Goal: Navigation & Orientation: Find specific page/section

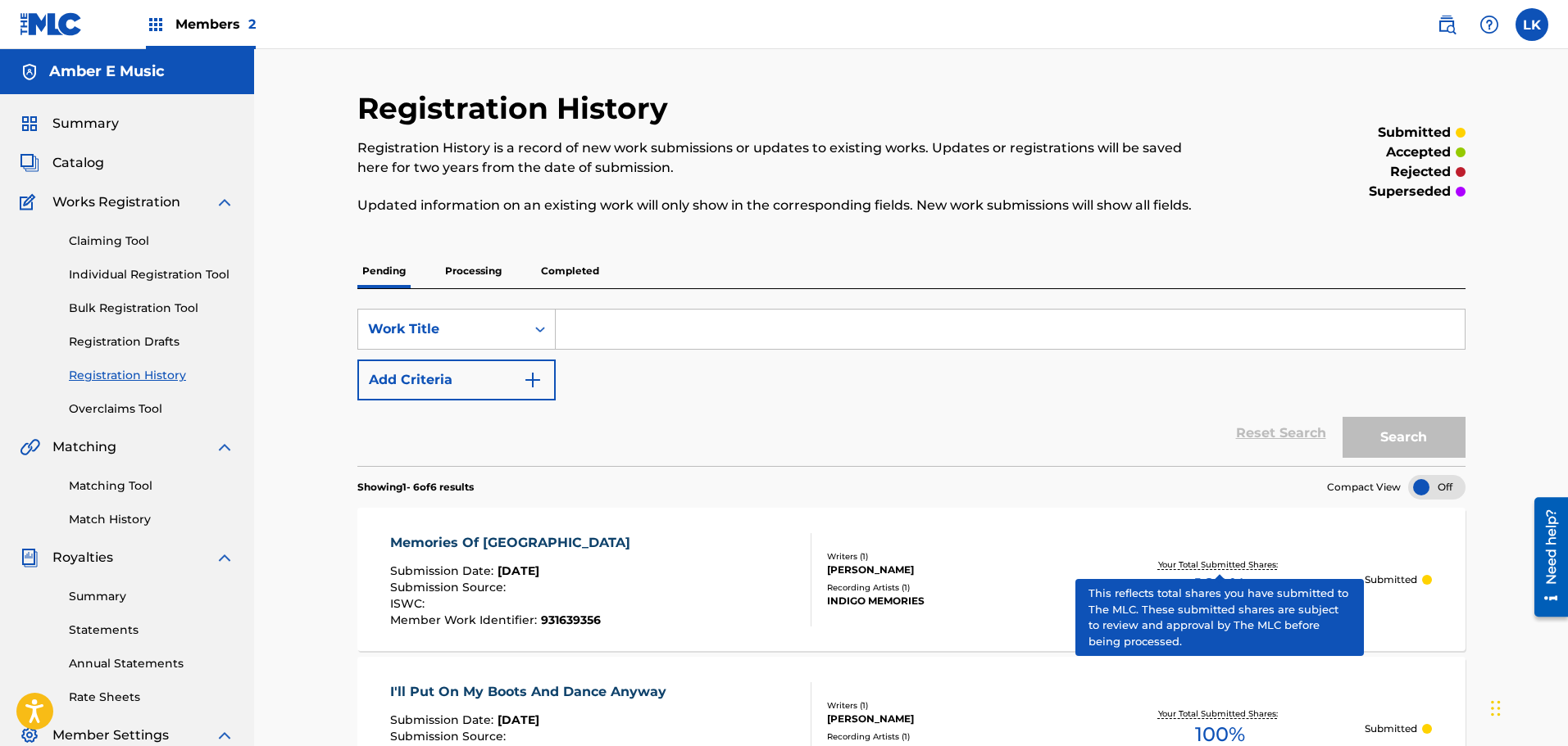
click at [989, 598] on div "INDIGO MEMORIES" at bounding box center [950, 601] width 248 height 14
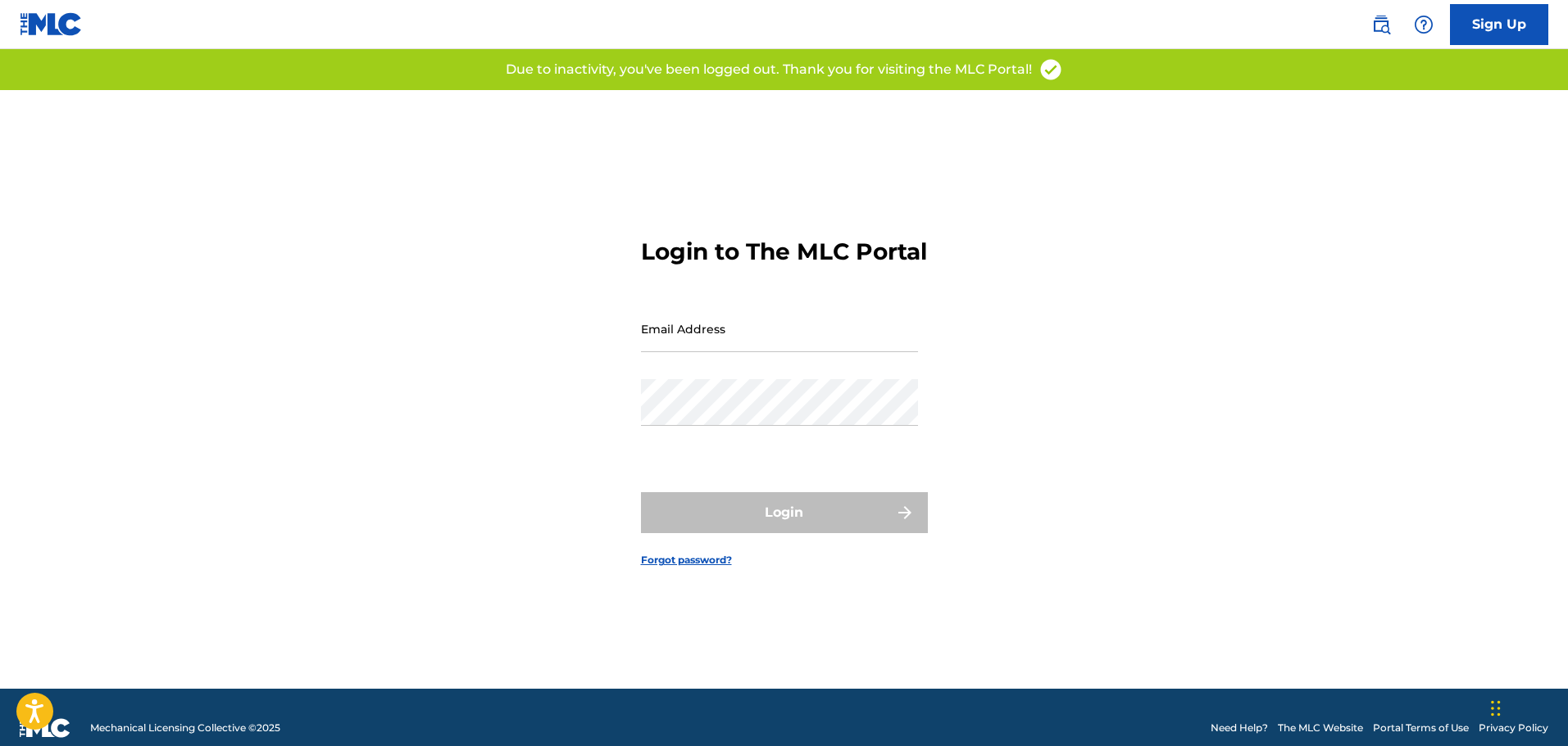
type input "[EMAIL_ADDRESS][DOMAIN_NAME]"
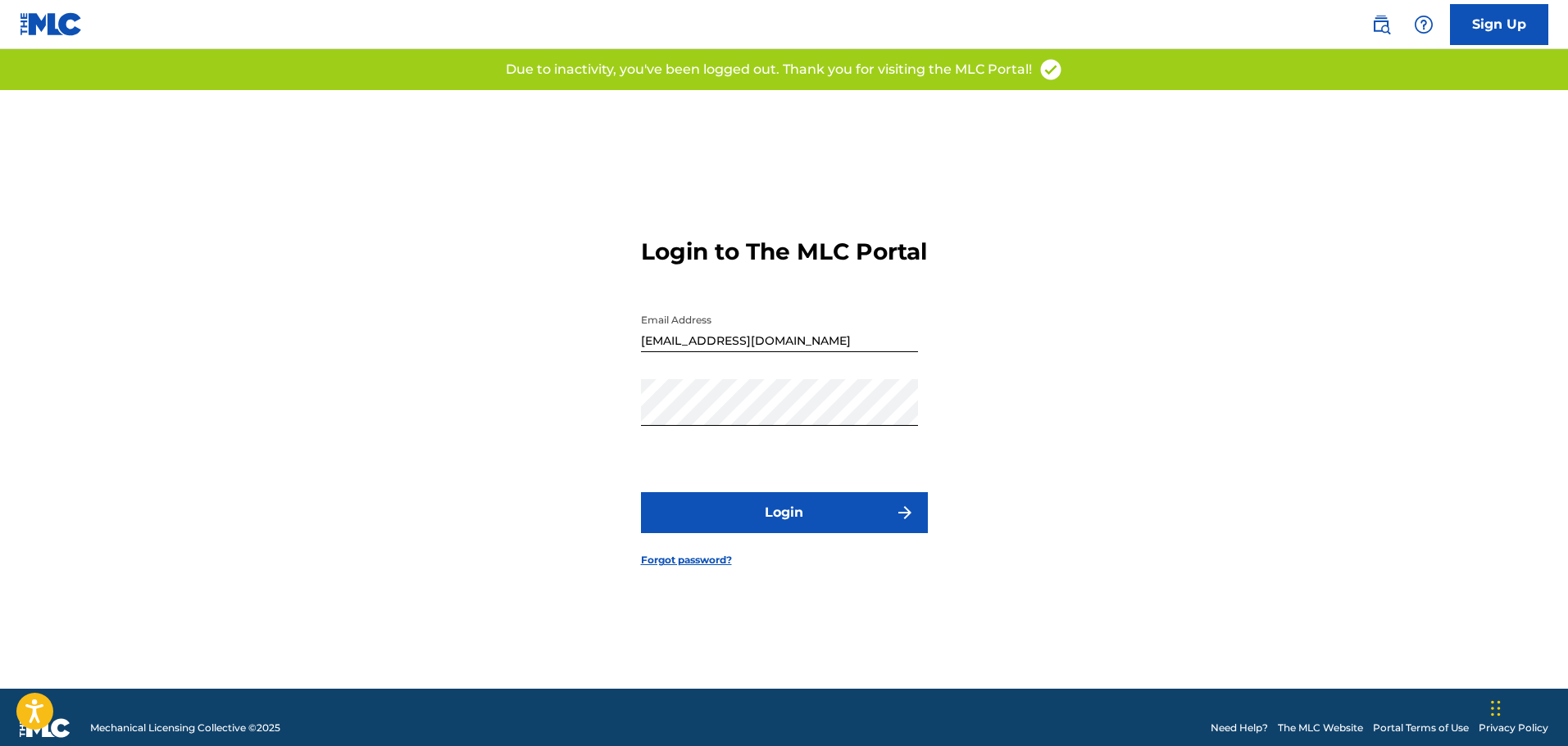
click at [759, 528] on div "Login" at bounding box center [784, 513] width 287 height 41
click at [759, 528] on button "Login" at bounding box center [784, 513] width 287 height 41
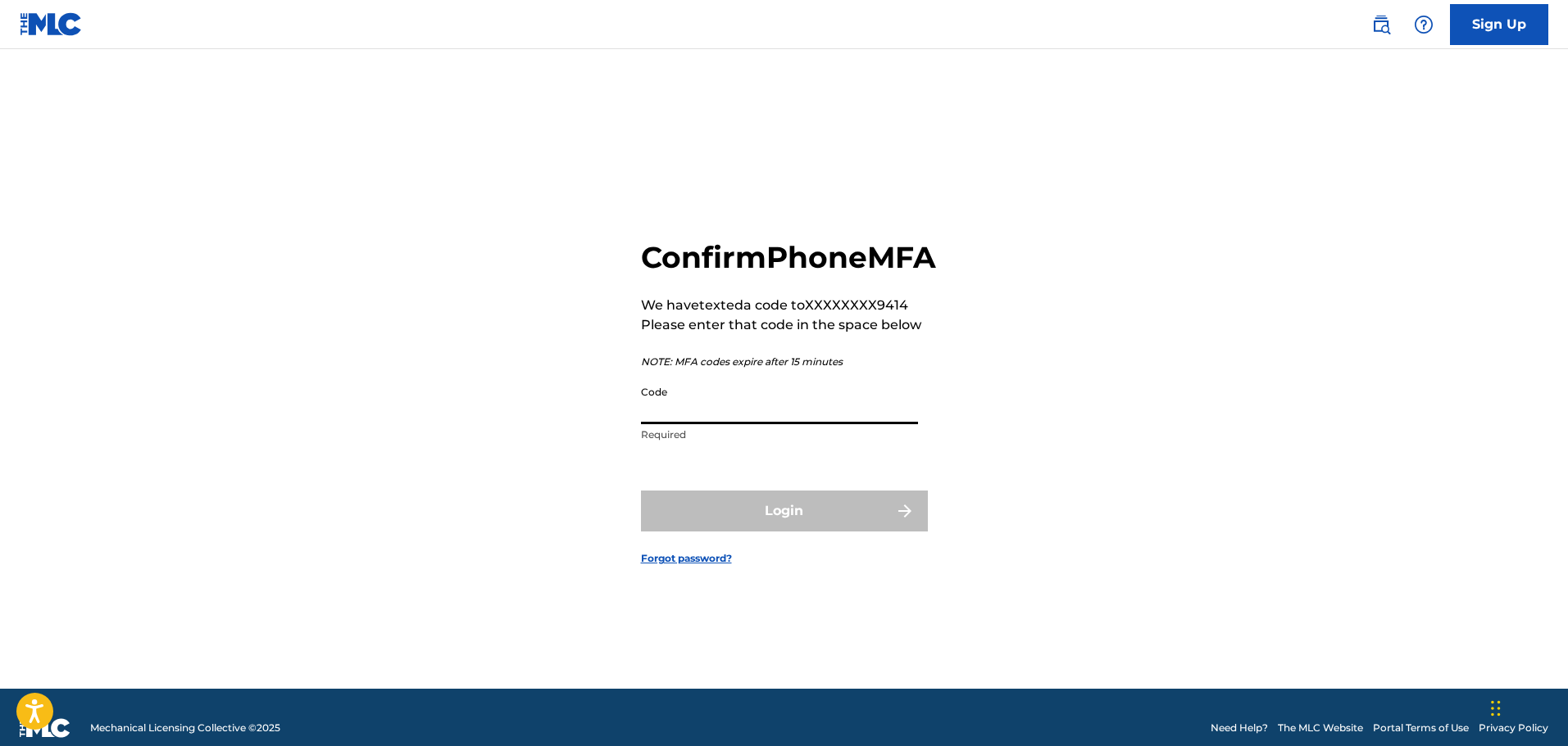
click at [691, 424] on input "Code" at bounding box center [779, 400] width 277 height 46
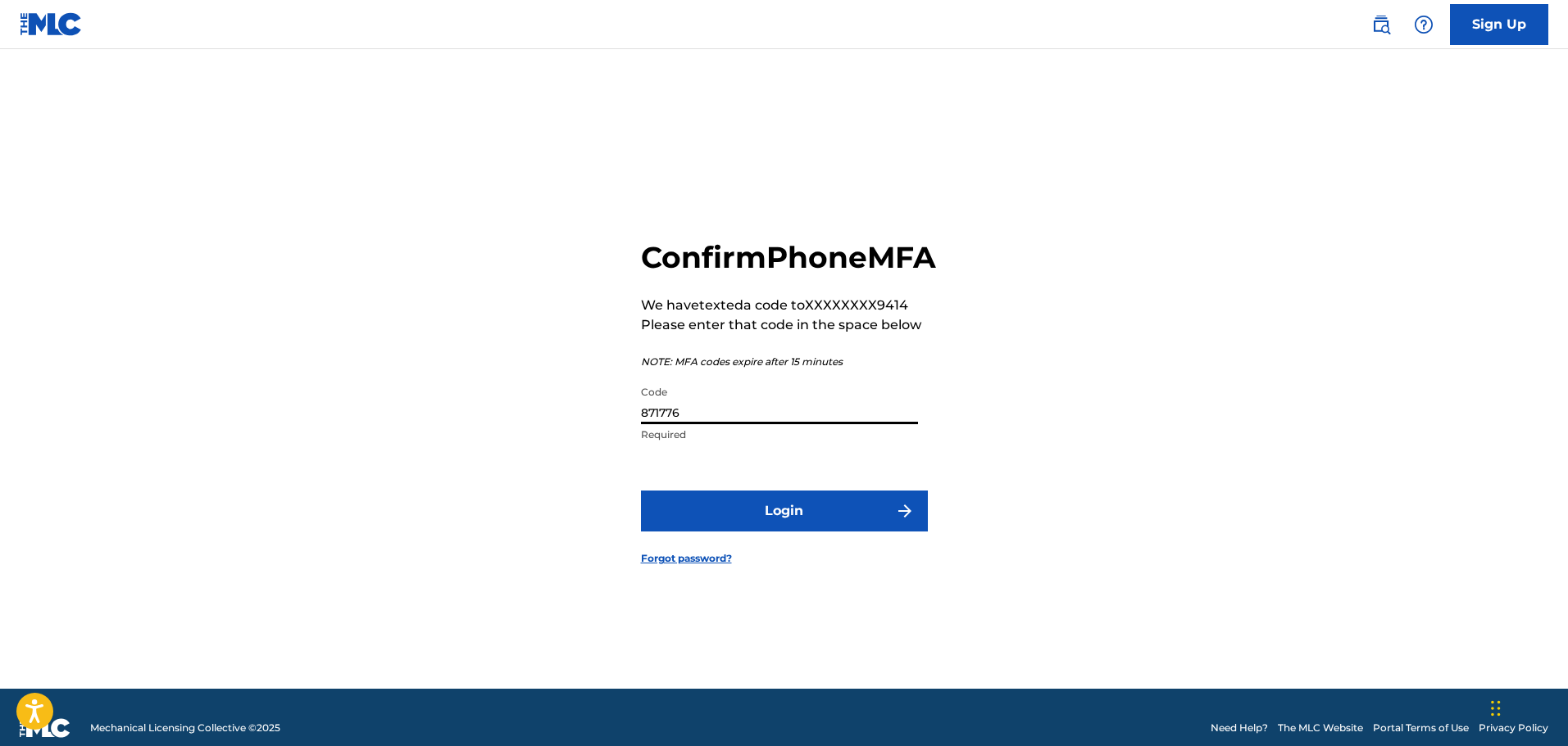
type input "871776"
click at [770, 525] on button "Login" at bounding box center [784, 511] width 287 height 41
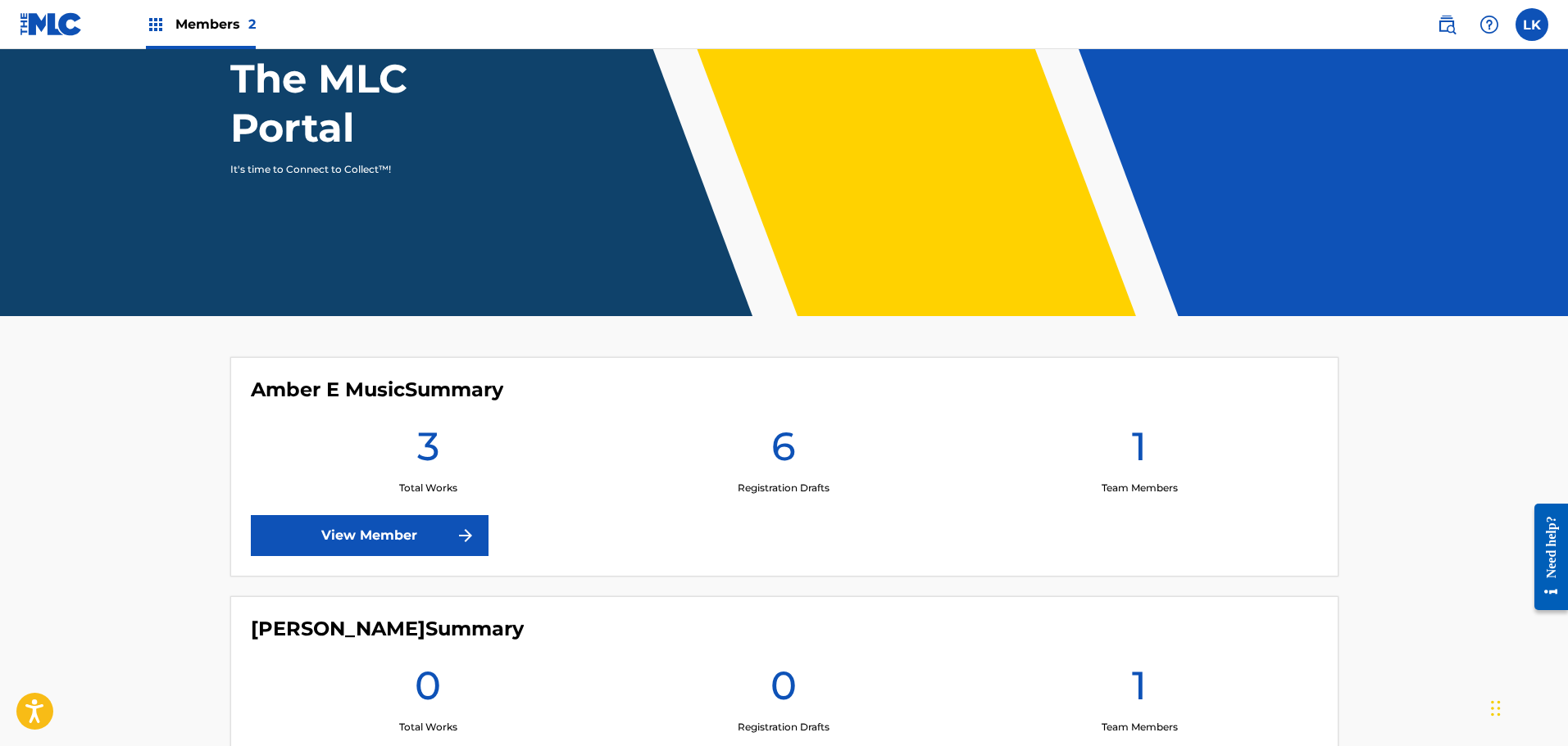
scroll to position [246, 0]
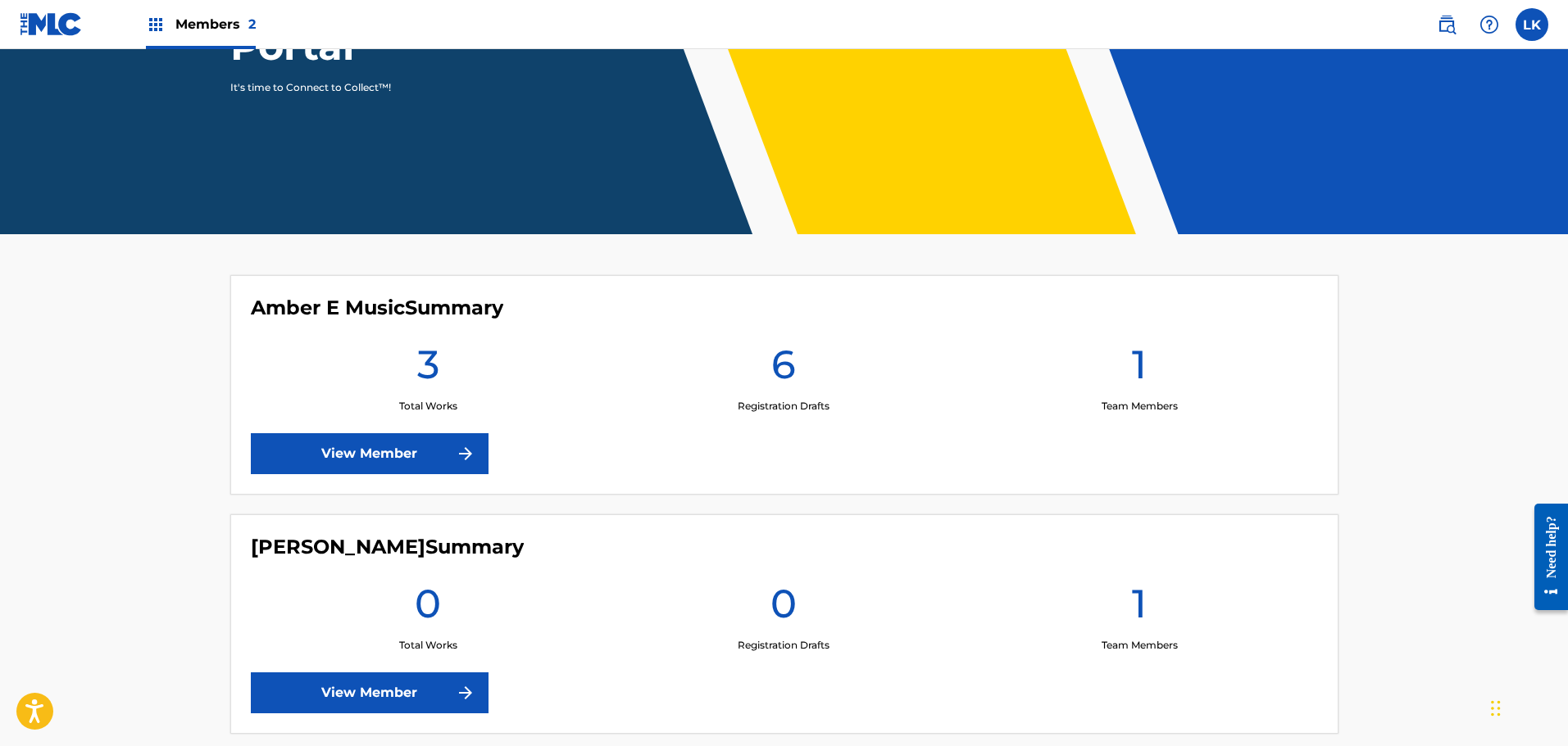
click at [415, 448] on link "View Member" at bounding box center [369, 454] width 238 height 41
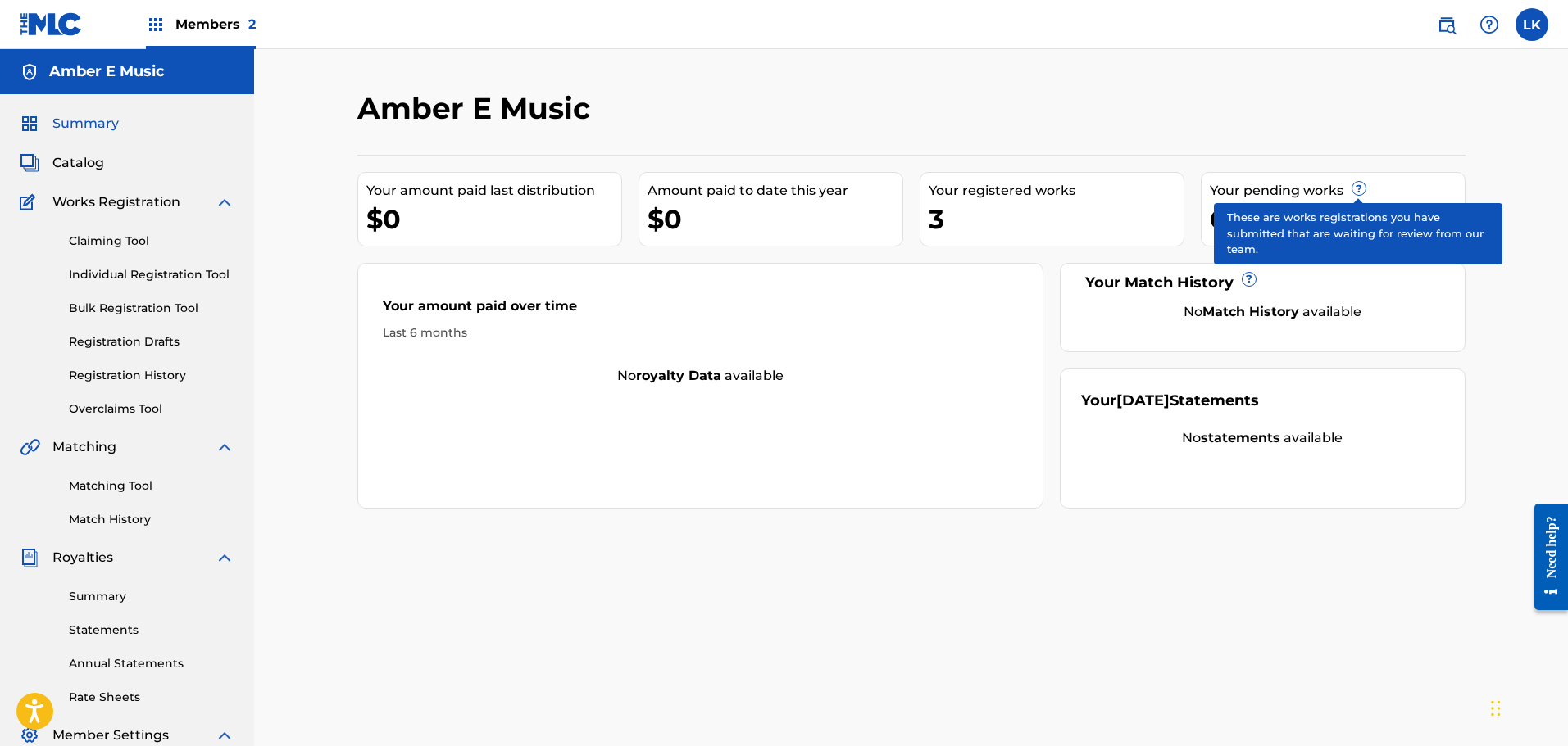
click at [1357, 184] on span "?" at bounding box center [1359, 188] width 14 height 14
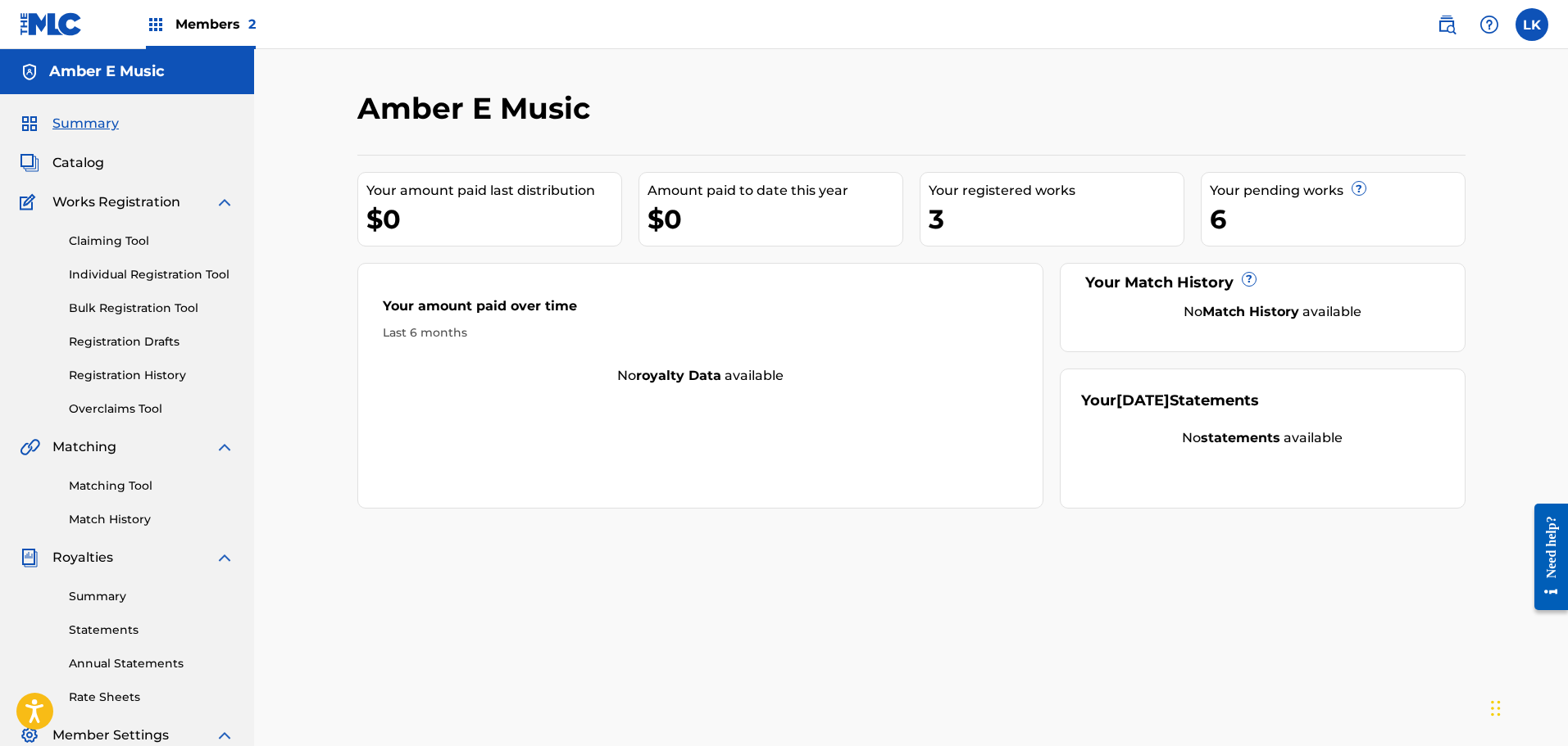
click at [105, 373] on link "Registration History" at bounding box center [151, 375] width 166 height 17
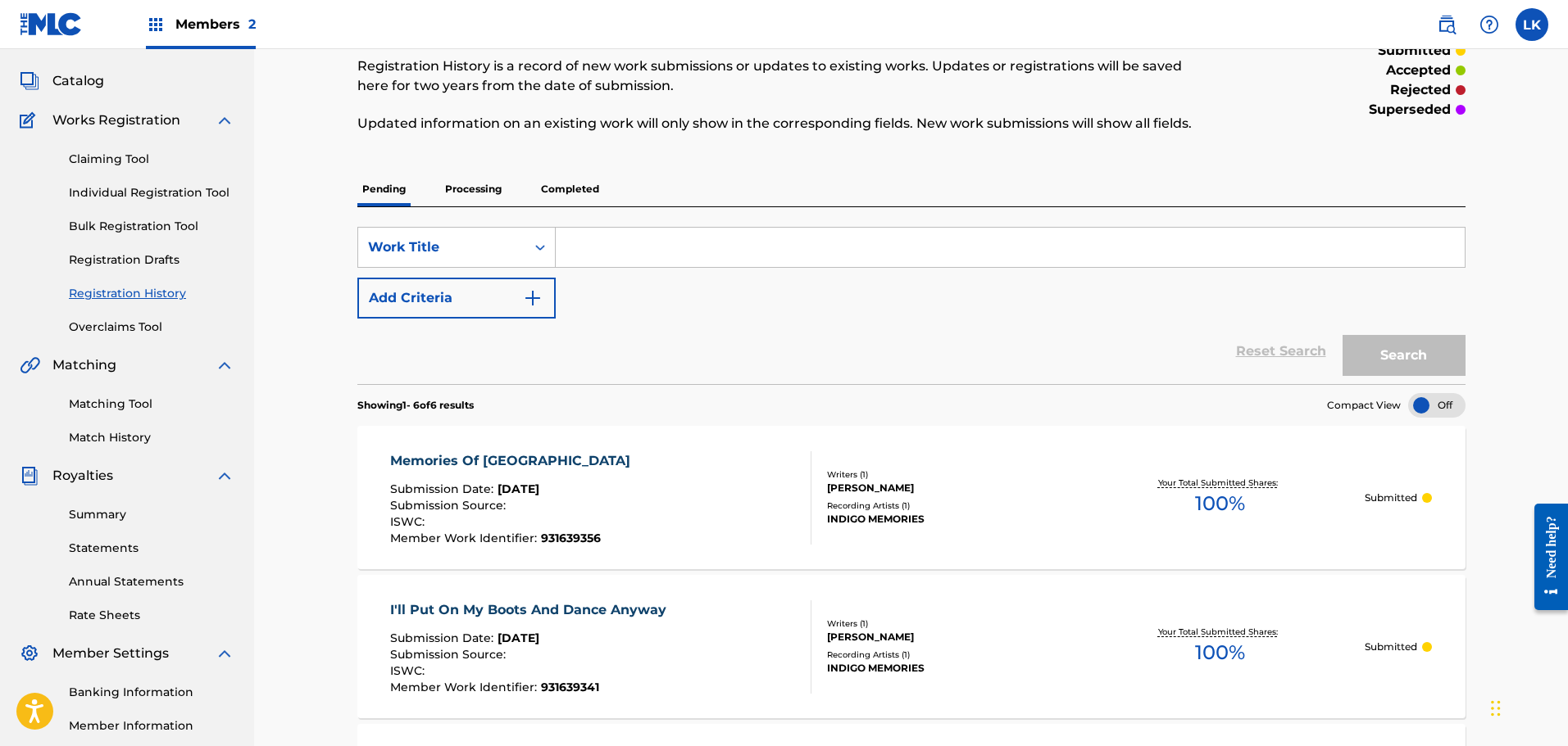
scroll to position [164, 0]
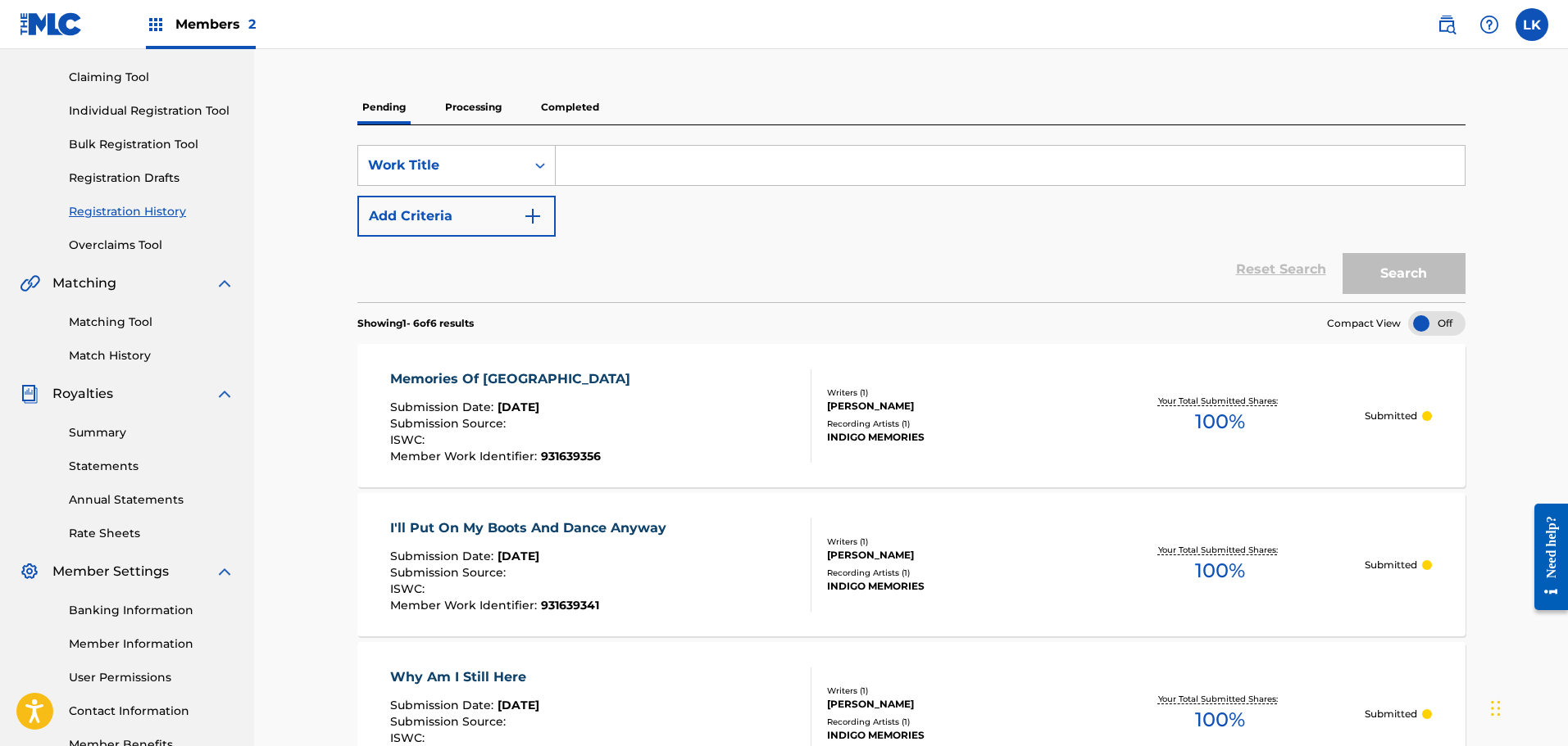
click at [663, 435] on div "Memories Of Guanajuato Submission Date : Aug 22, 2025 Submission Source : ISWC …" at bounding box center [600, 416] width 421 height 94
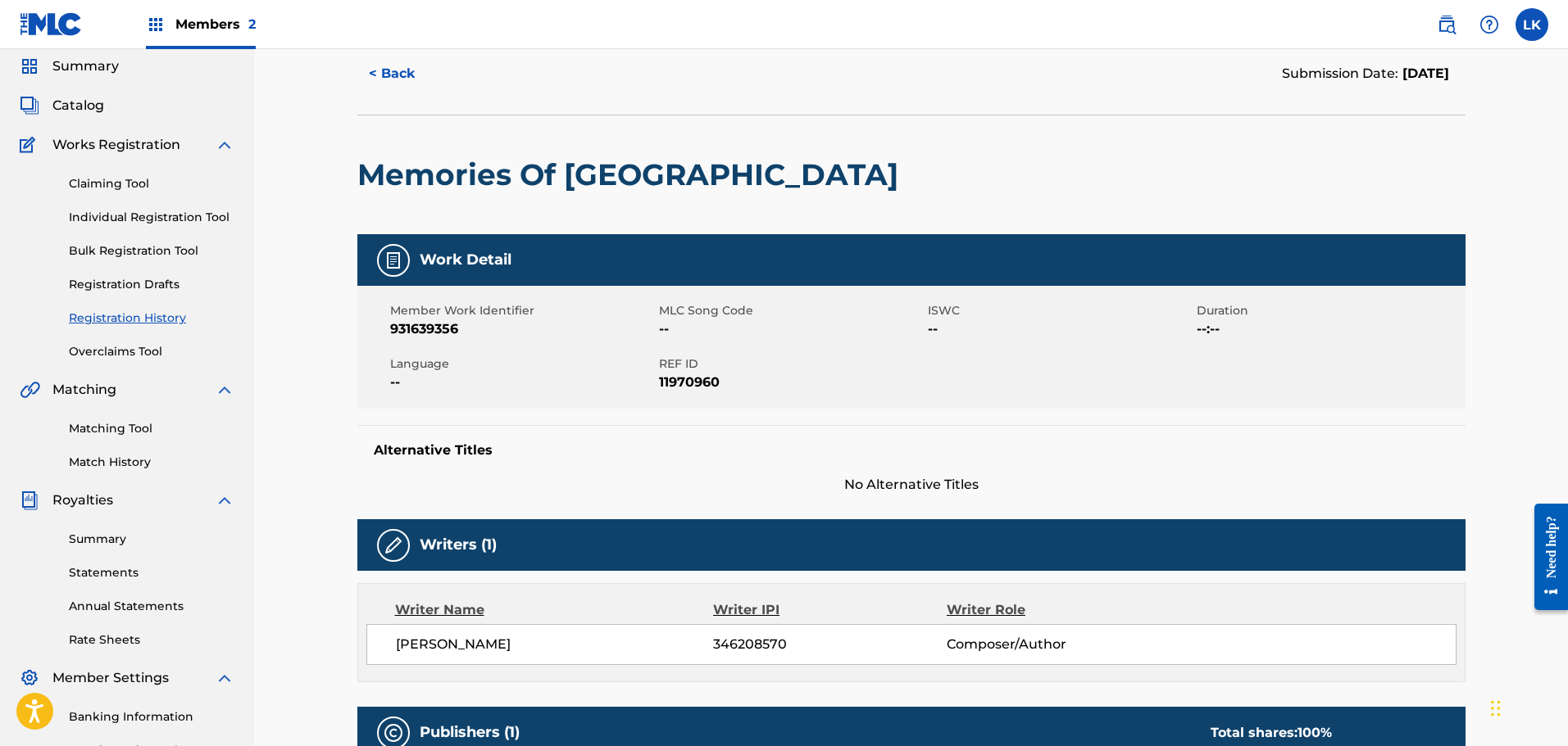
scroll to position [82, 0]
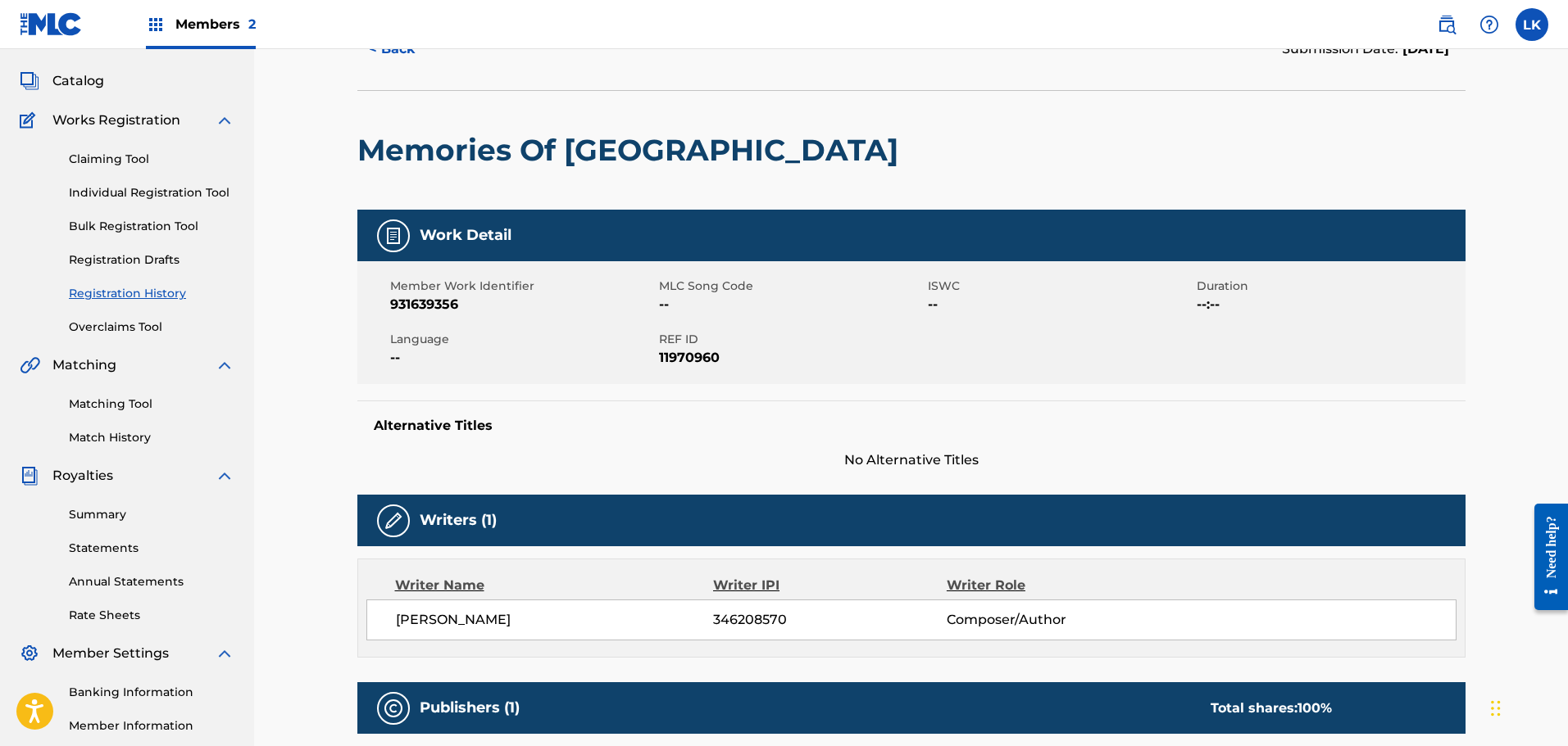
click at [1205, 305] on span "--:--" at bounding box center [1328, 304] width 265 height 19
click at [1212, 307] on span "--:--" at bounding box center [1328, 304] width 265 height 19
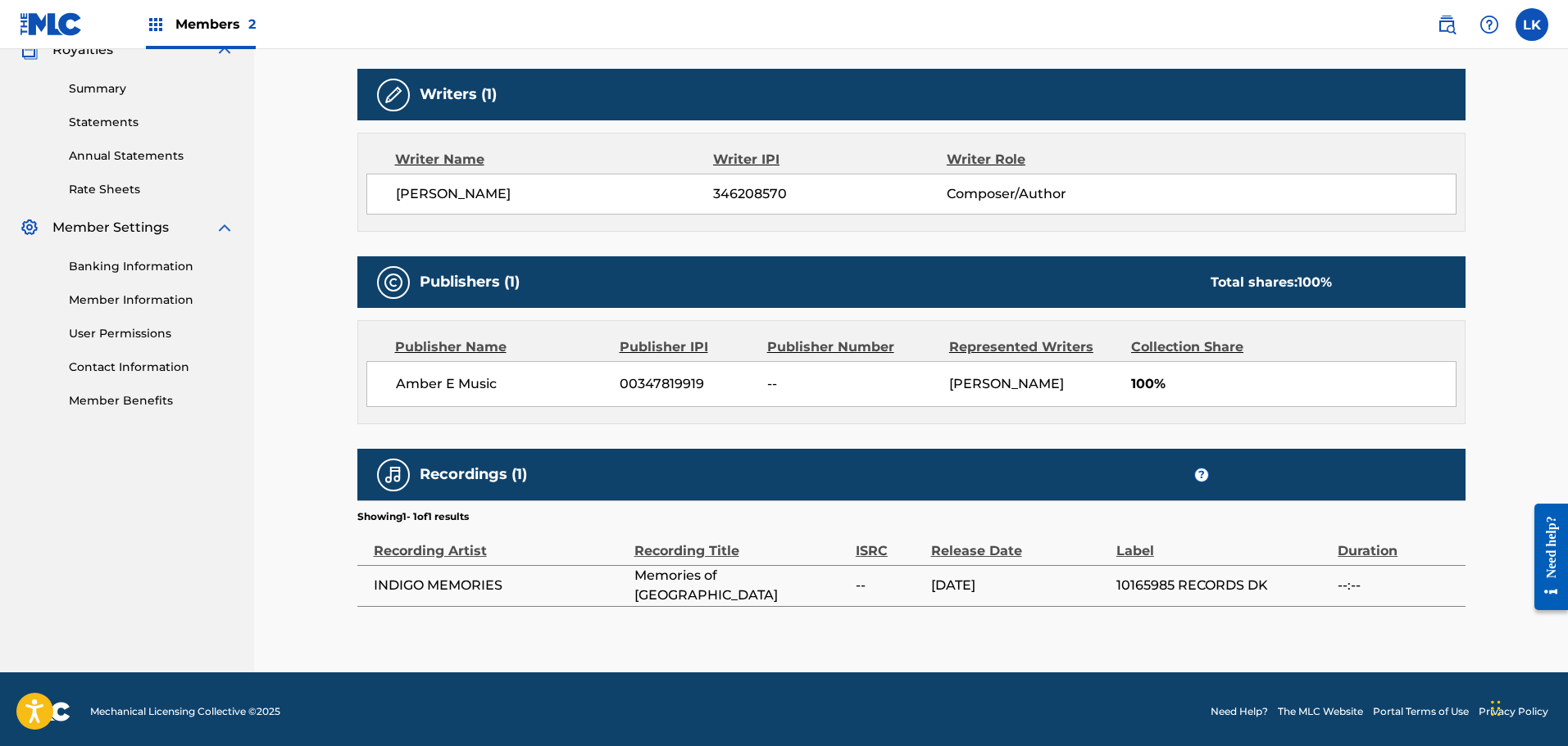
scroll to position [513, 0]
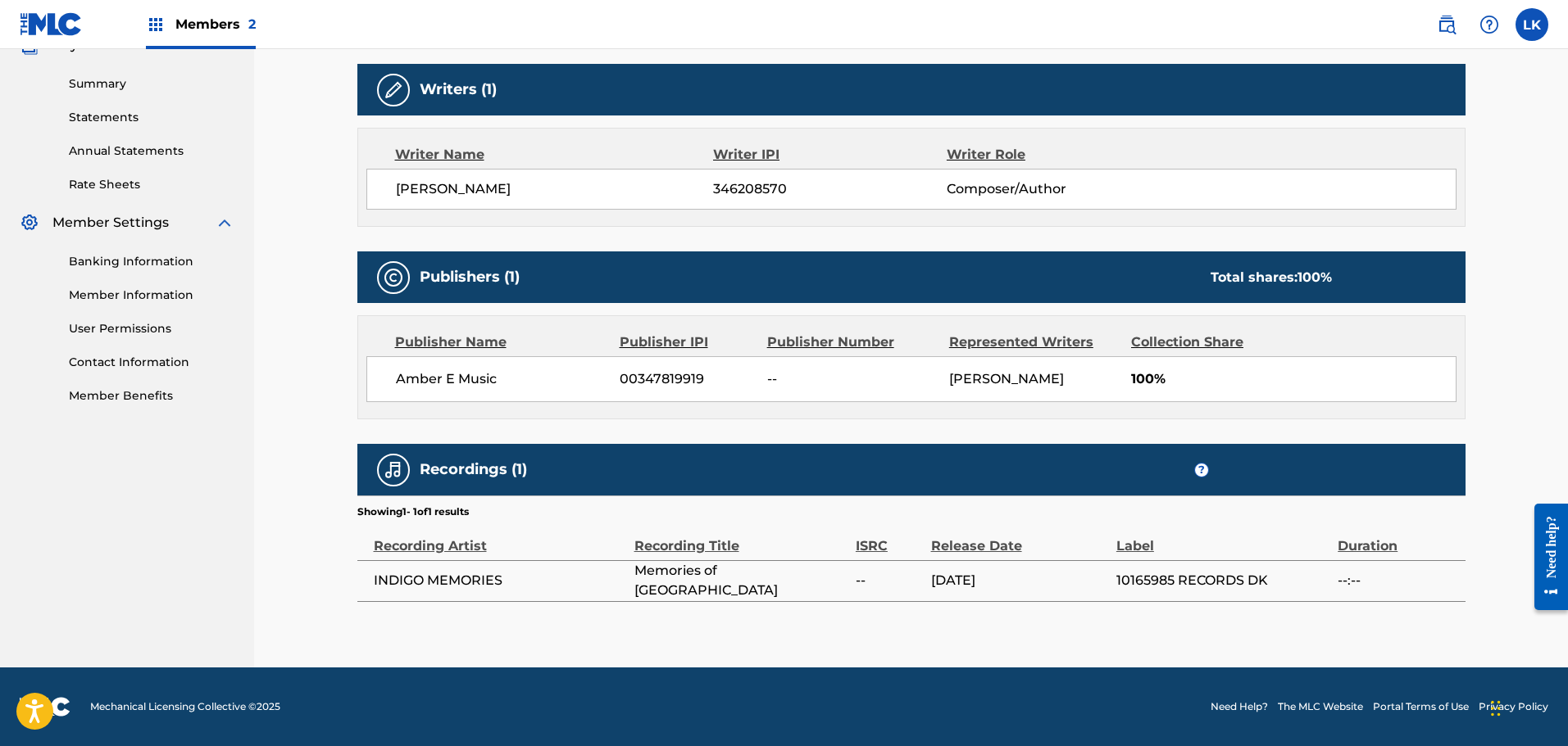
click at [1342, 574] on span "--:--" at bounding box center [1396, 580] width 119 height 19
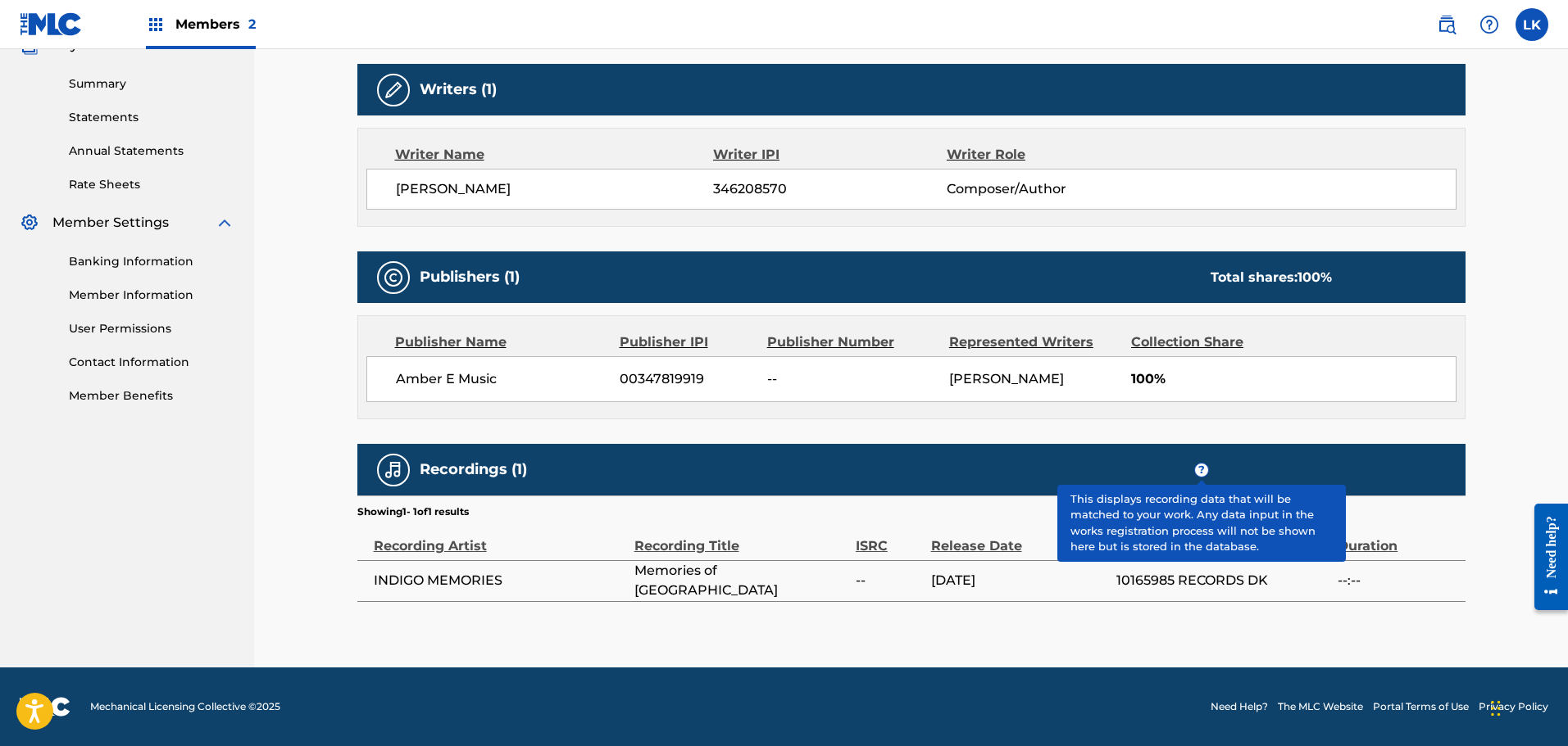
click at [1205, 470] on span "?" at bounding box center [1201, 471] width 14 height 14
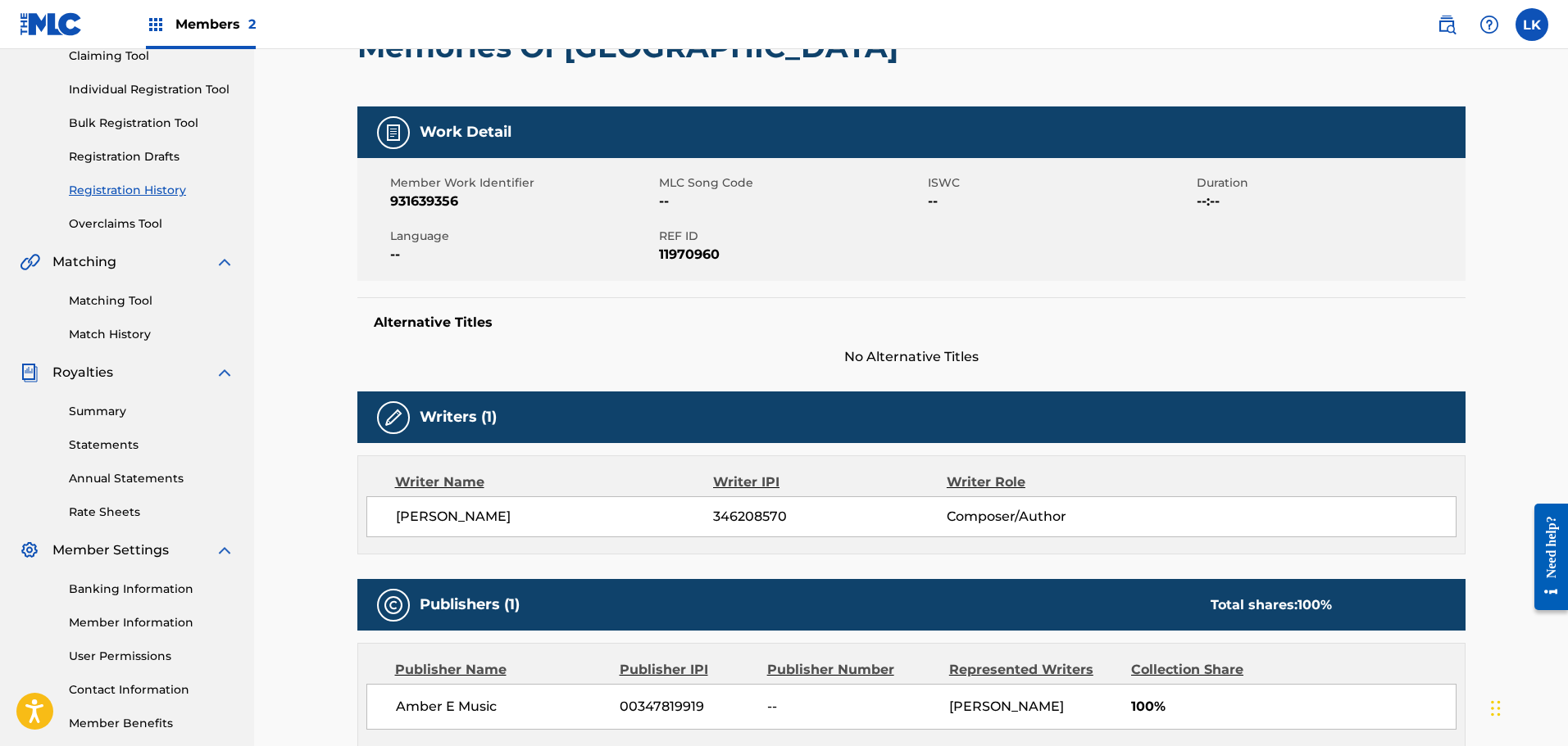
scroll to position [103, 0]
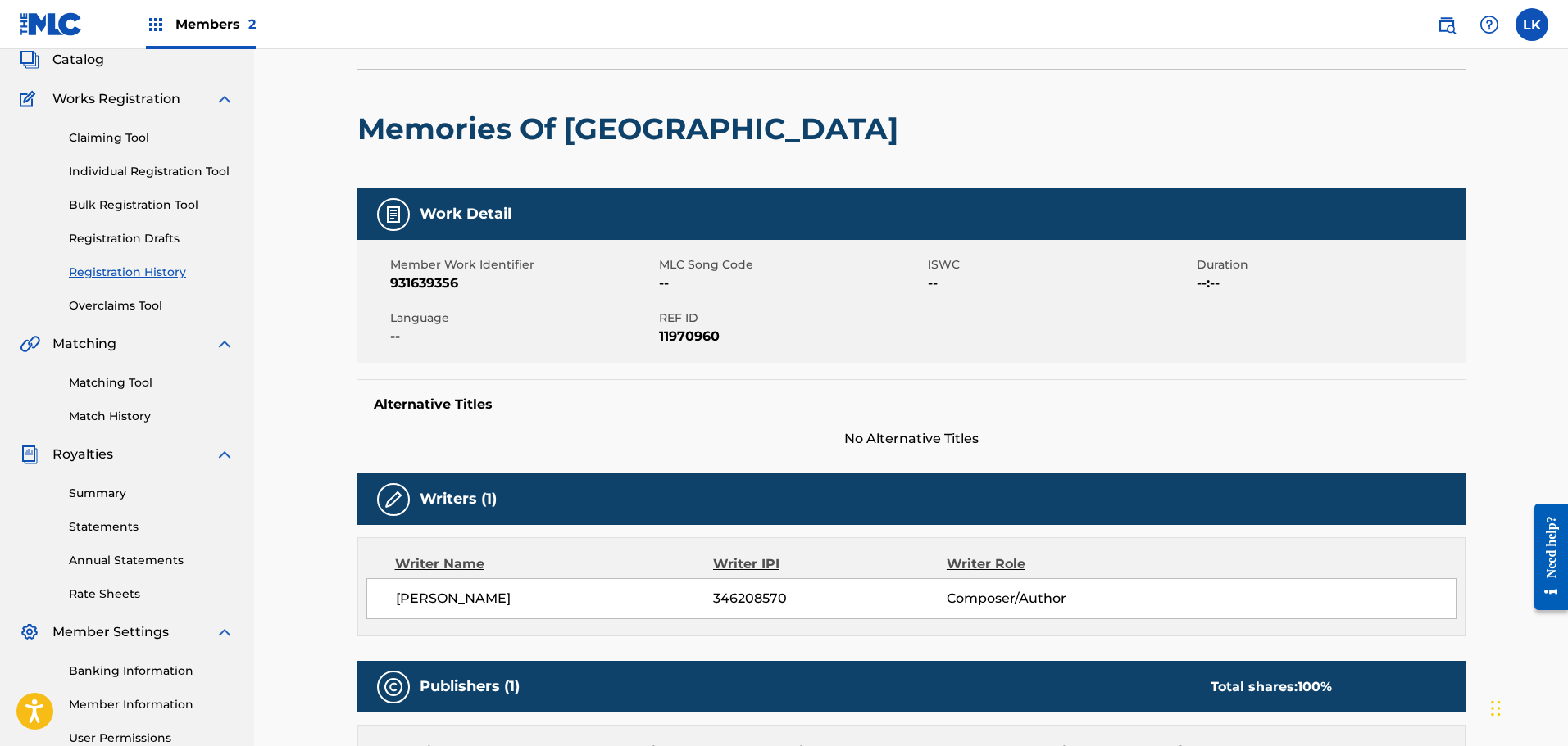
click at [122, 174] on link "Individual Registration Tool" at bounding box center [151, 172] width 166 height 17
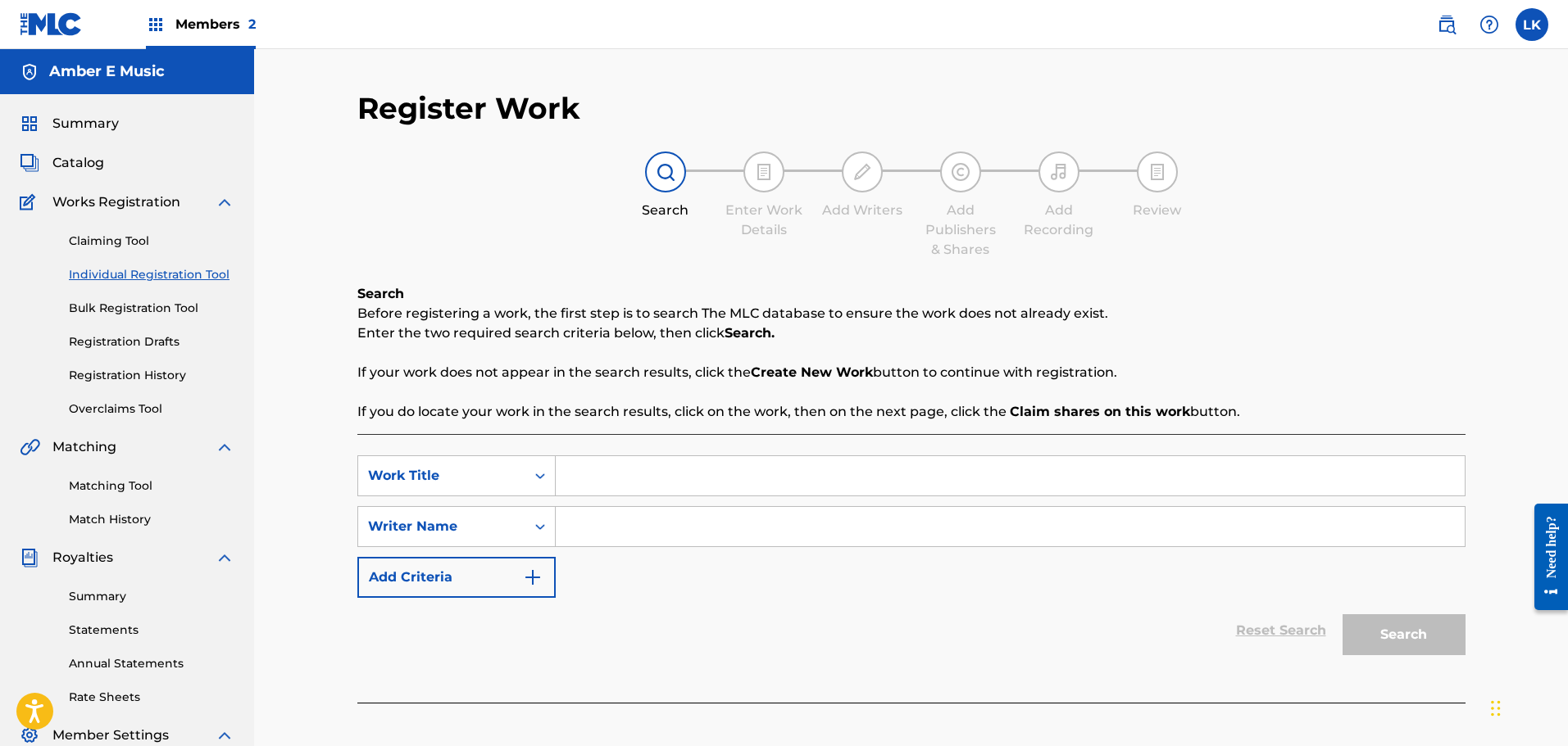
click at [587, 476] on input "Search Form" at bounding box center [1009, 476] width 909 height 40
type input "Hollow Lies"
type input "Elma Guerra-Rykiel"
click at [1399, 645] on button "Search" at bounding box center [1403, 634] width 123 height 41
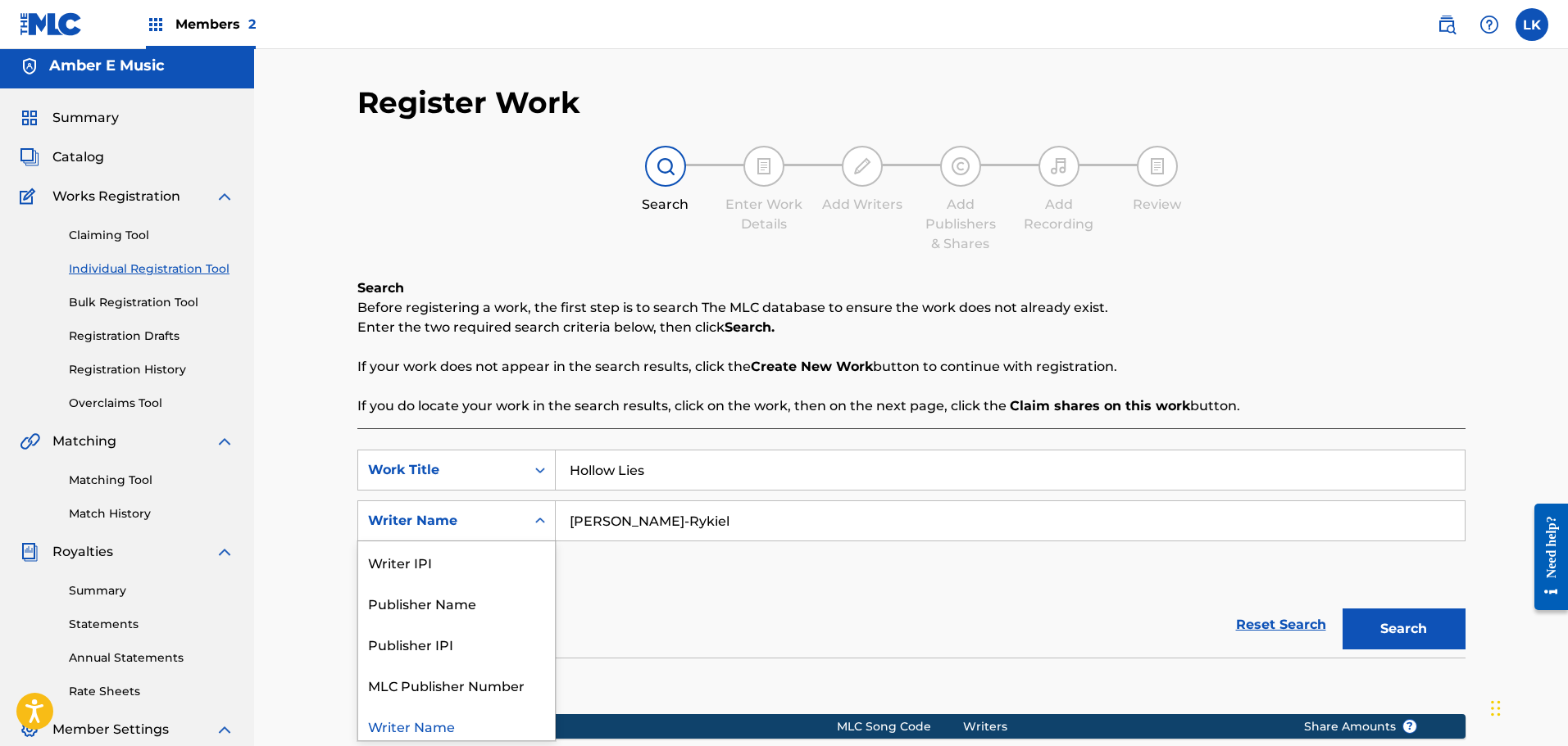
click at [538, 530] on div "Search Form" at bounding box center [539, 520] width 30 height 30
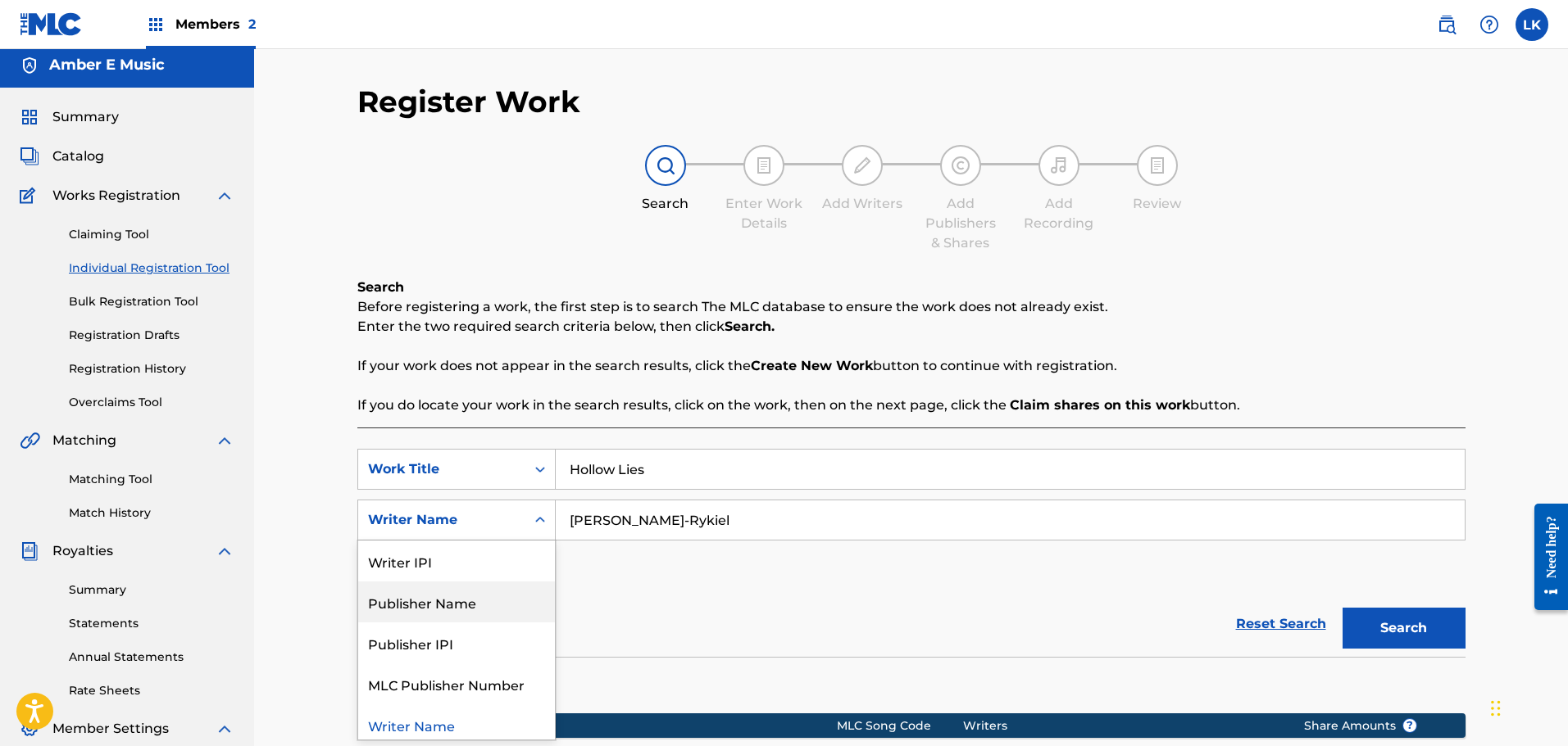
click at [509, 598] on div "Publisher Name" at bounding box center [456, 602] width 197 height 41
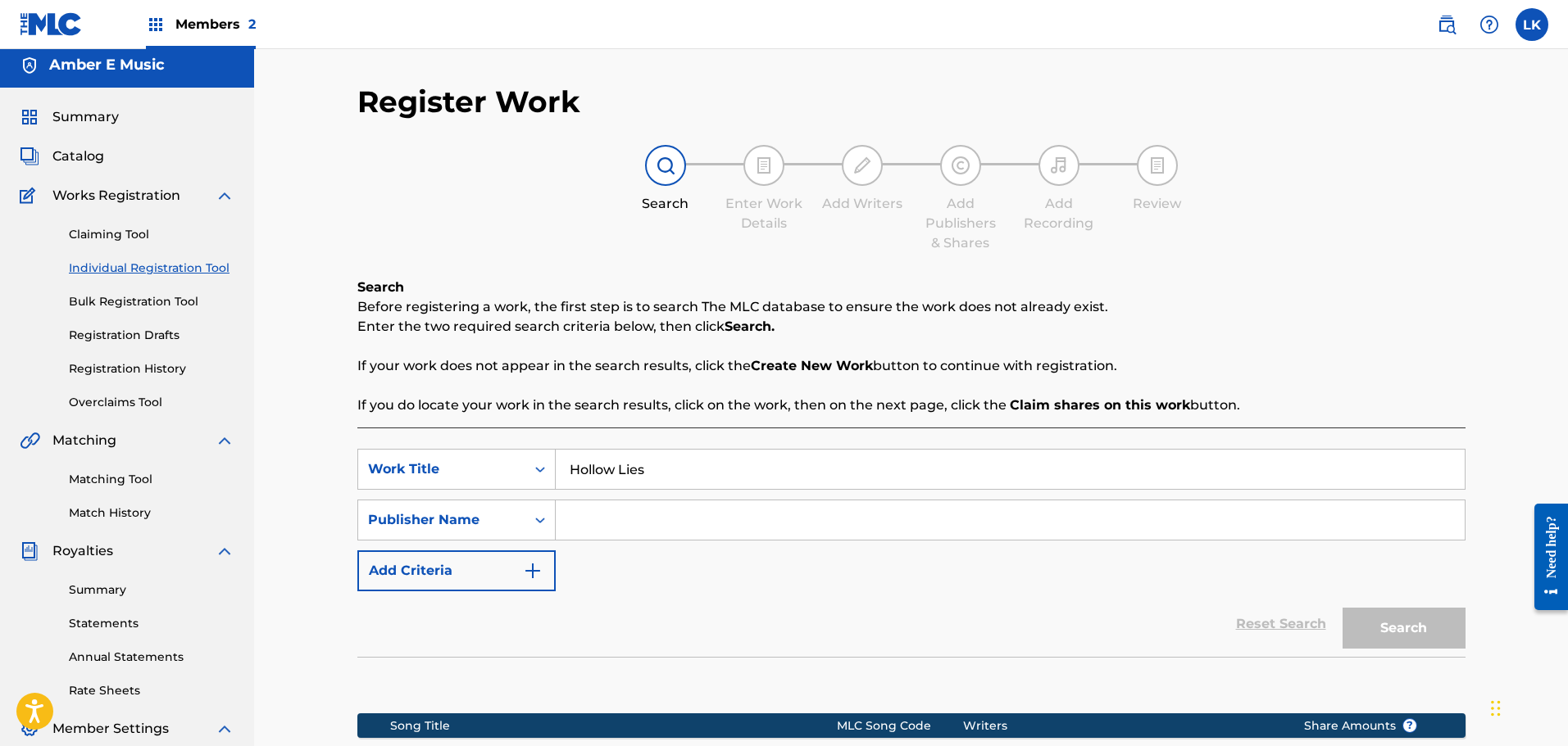
click at [632, 524] on input "Search Form" at bounding box center [1009, 520] width 909 height 40
type input "Amber E Music"
click at [1407, 622] on button "Search" at bounding box center [1403, 628] width 123 height 41
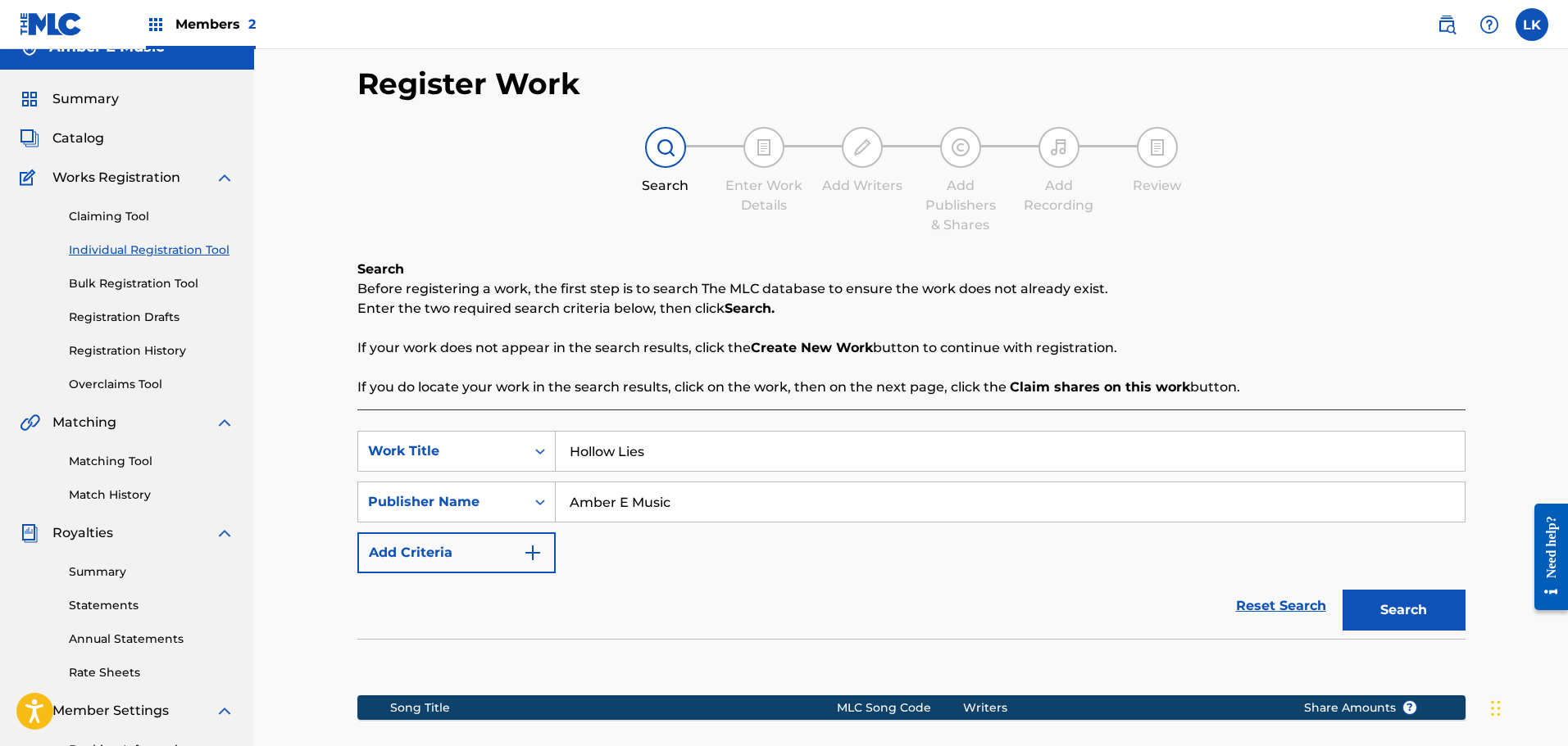
scroll to position [0, 0]
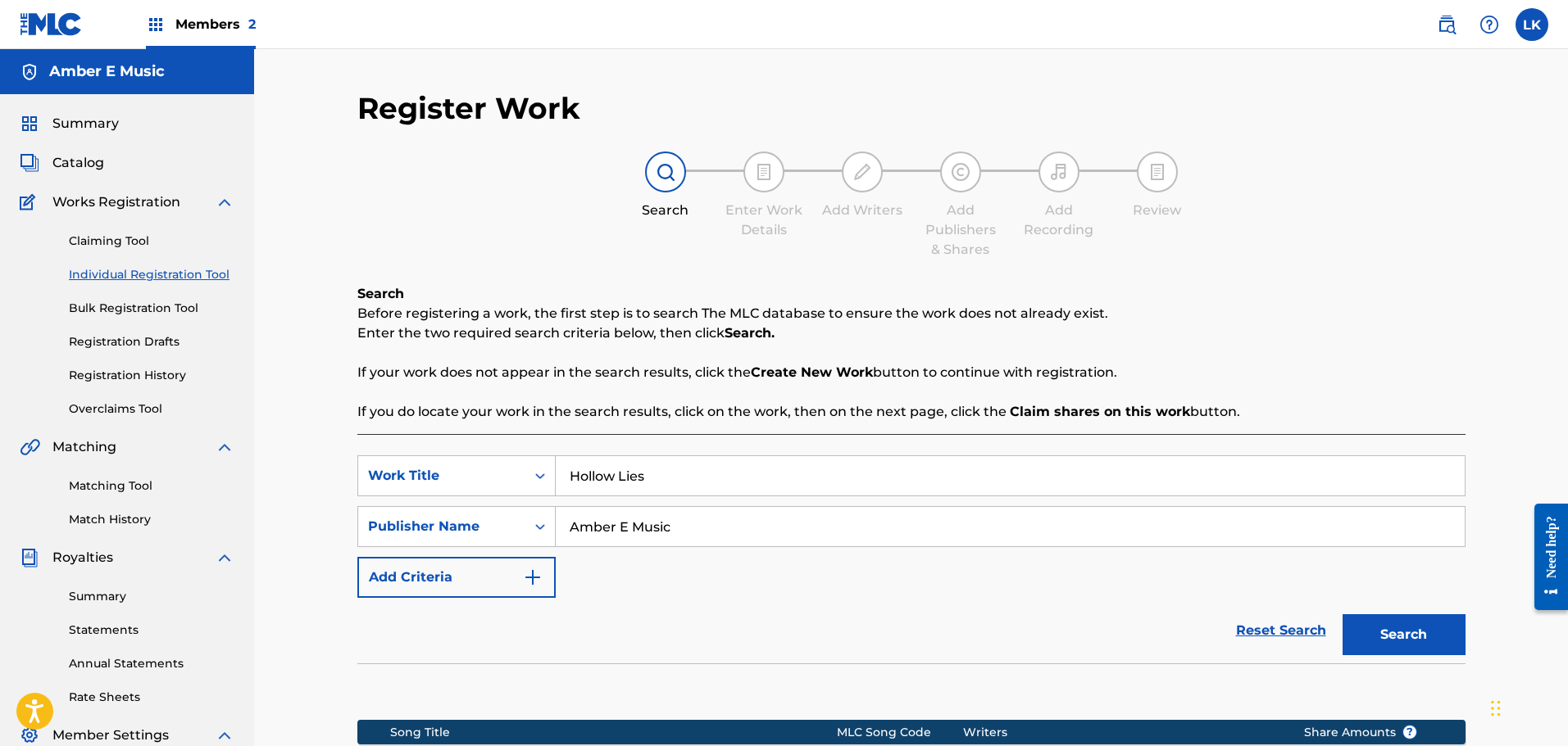
click at [117, 245] on link "Claiming Tool" at bounding box center [151, 241] width 166 height 17
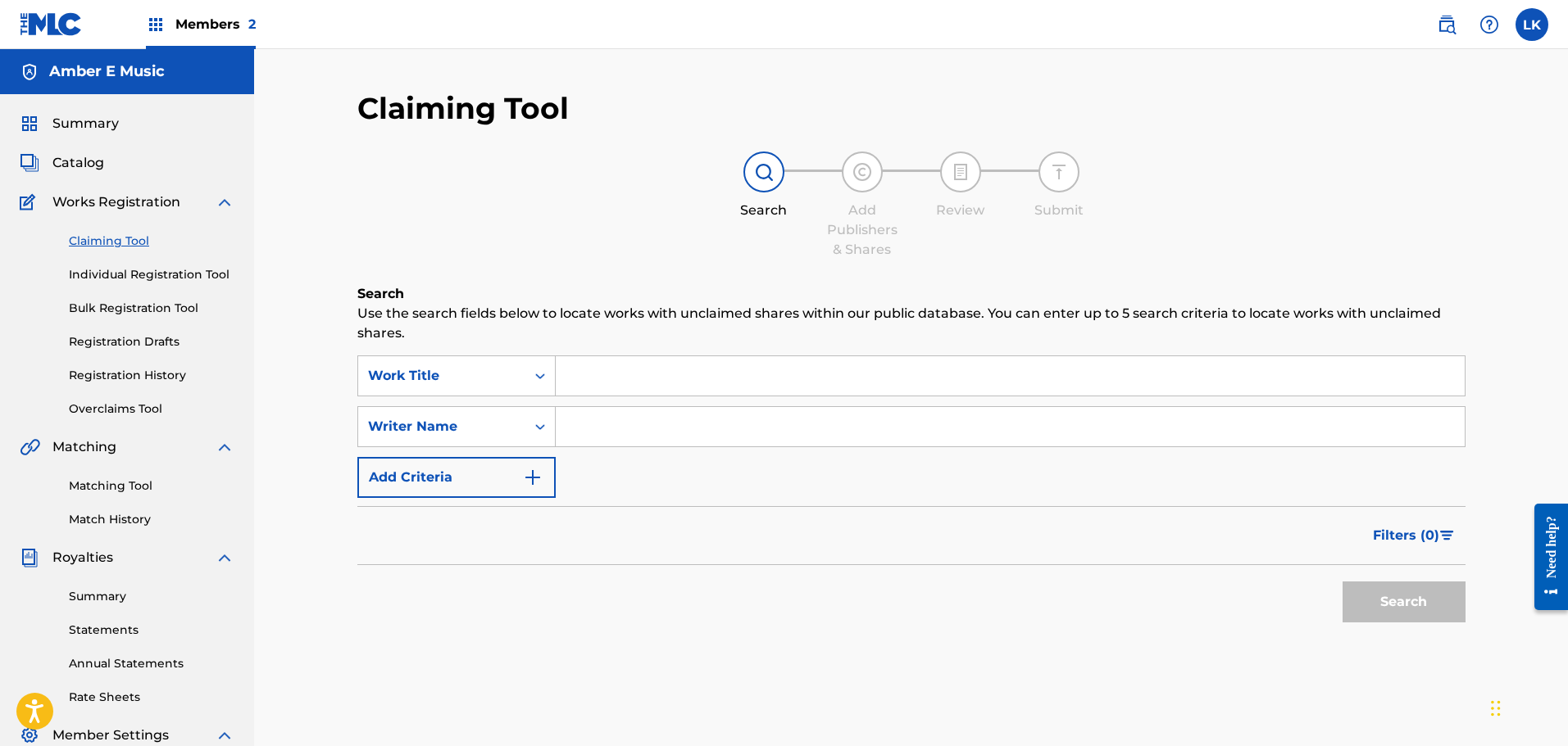
click at [135, 372] on link "Registration History" at bounding box center [151, 375] width 166 height 17
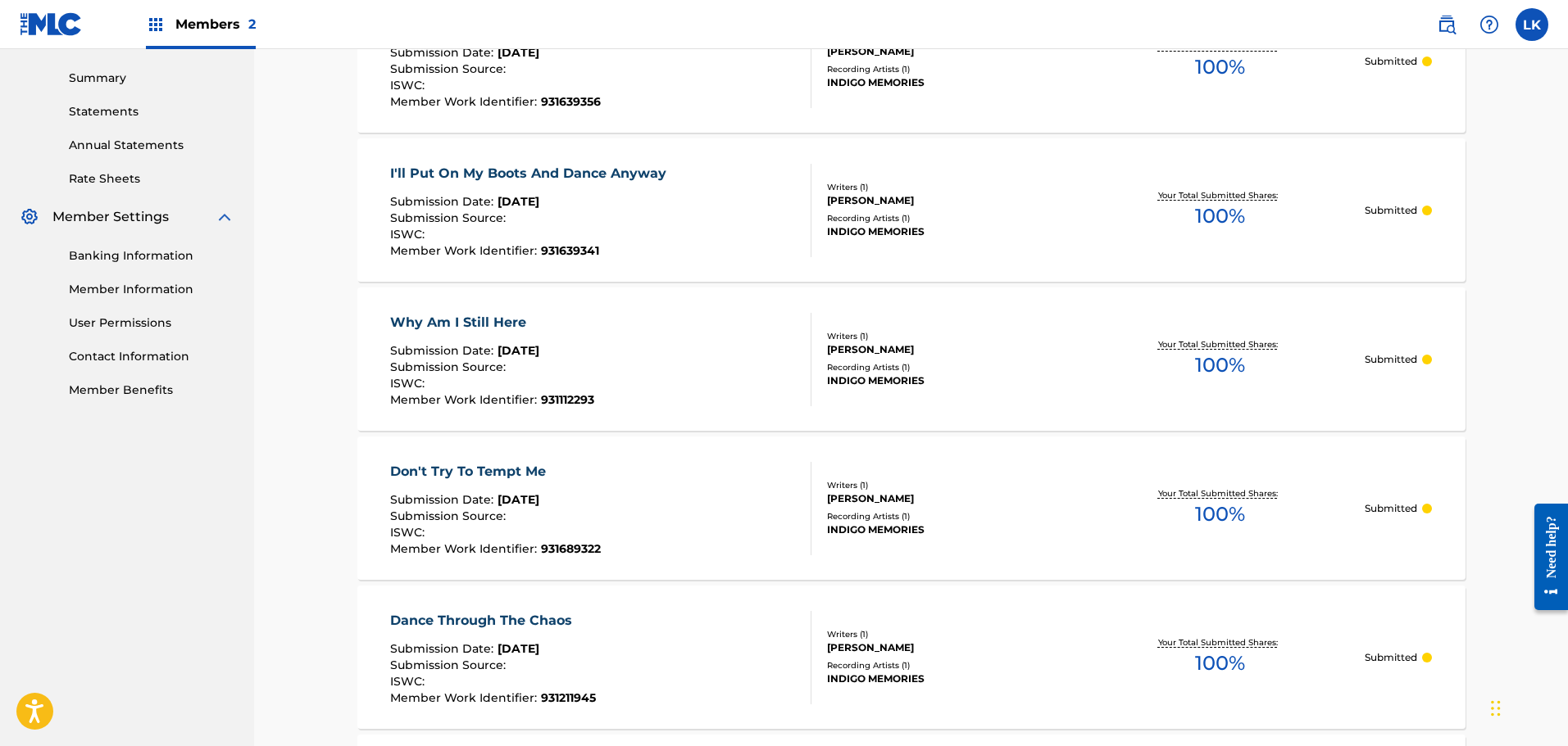
scroll to position [492, 0]
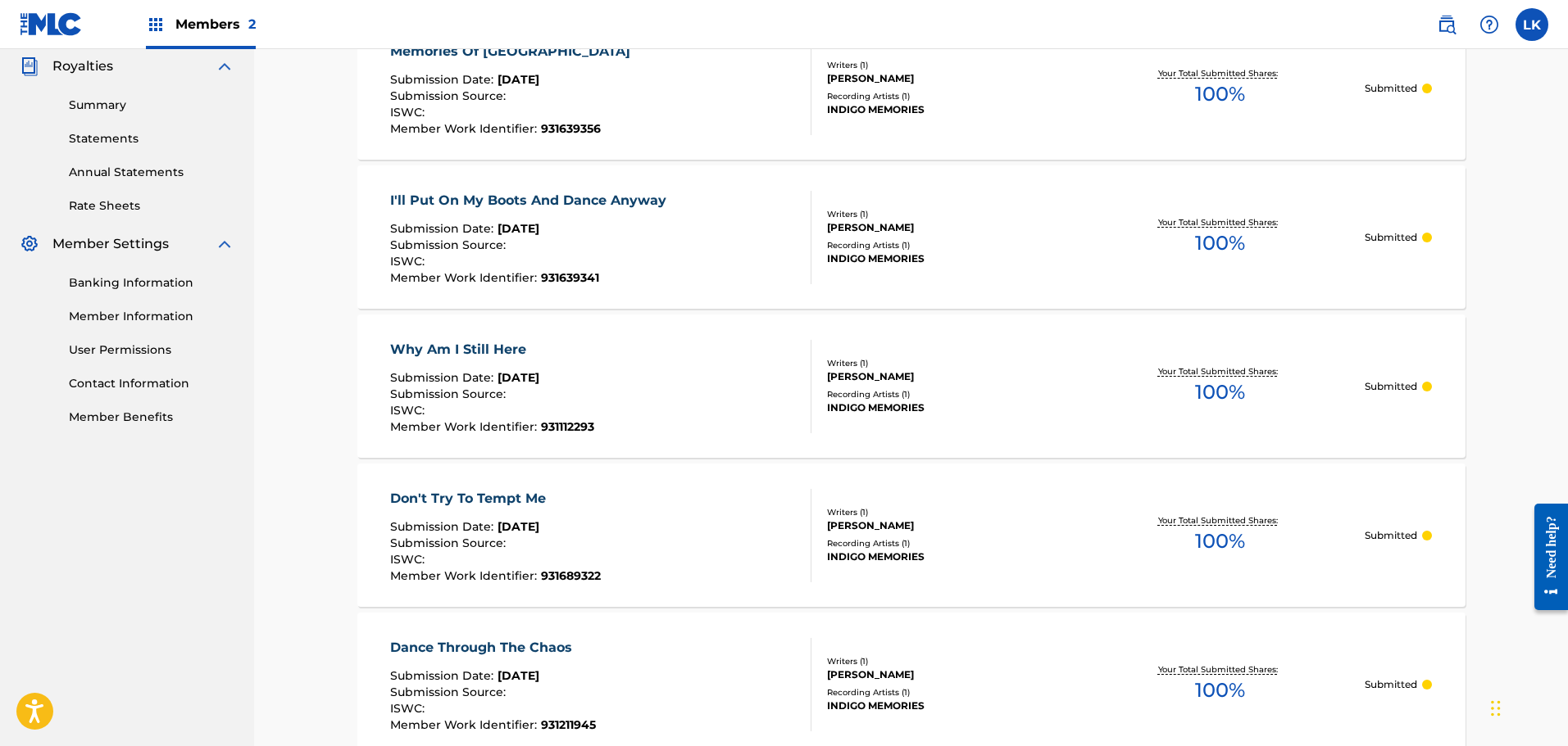
click at [169, 386] on link "Contact Information" at bounding box center [151, 384] width 166 height 17
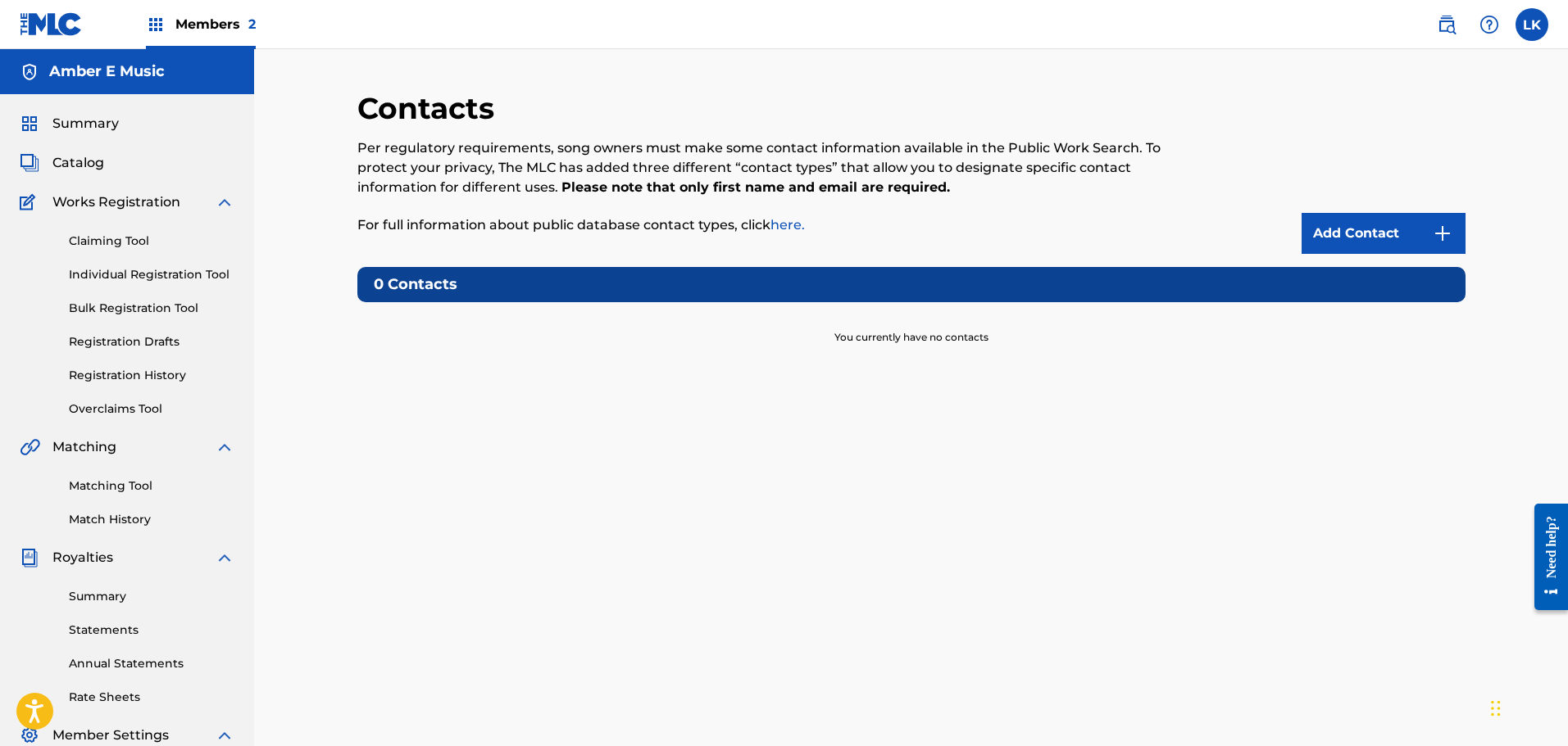
click at [785, 226] on link "here." at bounding box center [787, 225] width 35 height 15
